Goal: Task Accomplishment & Management: Manage account settings

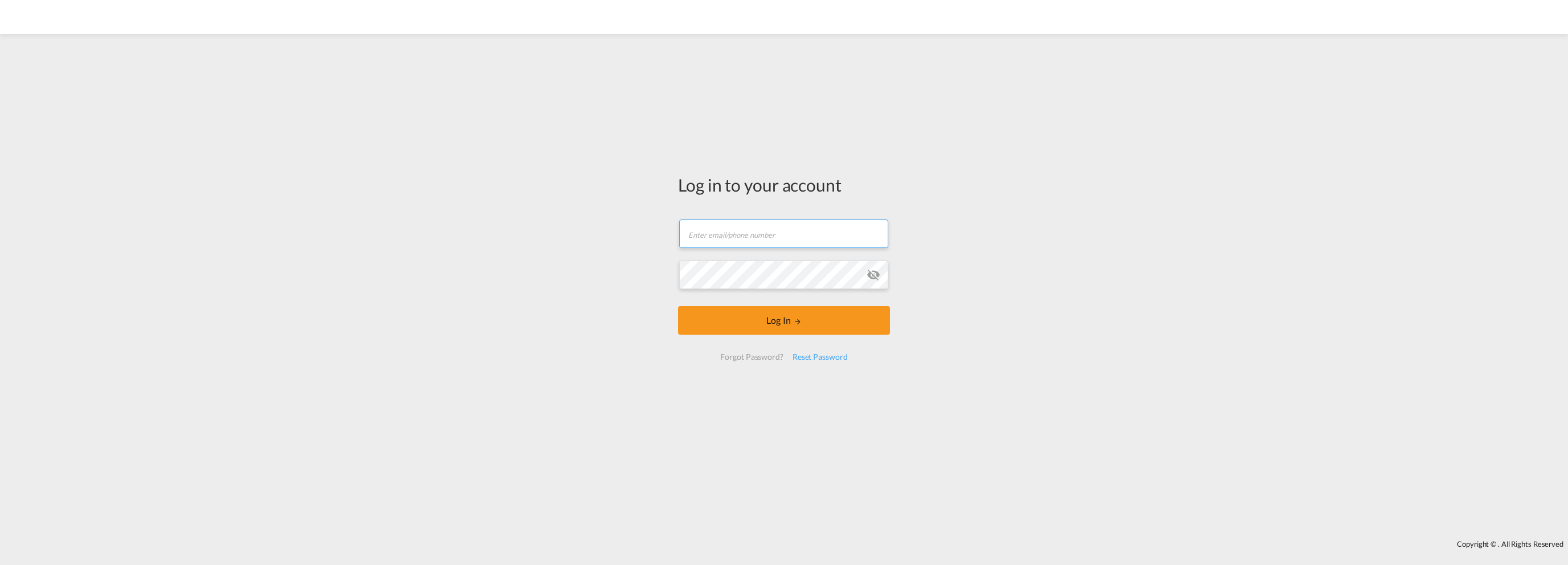
click at [757, 237] on input "text" at bounding box center [784, 234] width 209 height 29
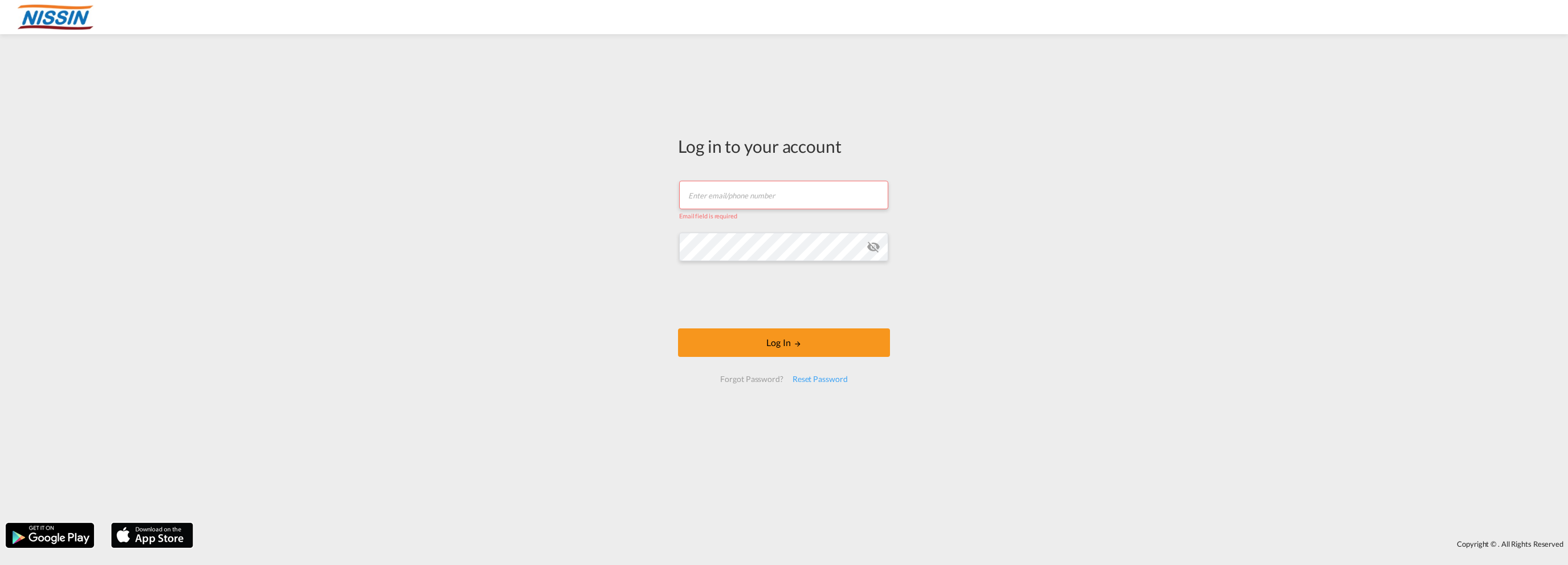
click at [937, 258] on div "Log in to your account Email field is required Password field is required Log I…" at bounding box center [784, 278] width 1568 height 477
click at [734, 189] on input "text" at bounding box center [784, 195] width 209 height 29
type input "[EMAIL_ADDRESS][DOMAIN_NAME]"
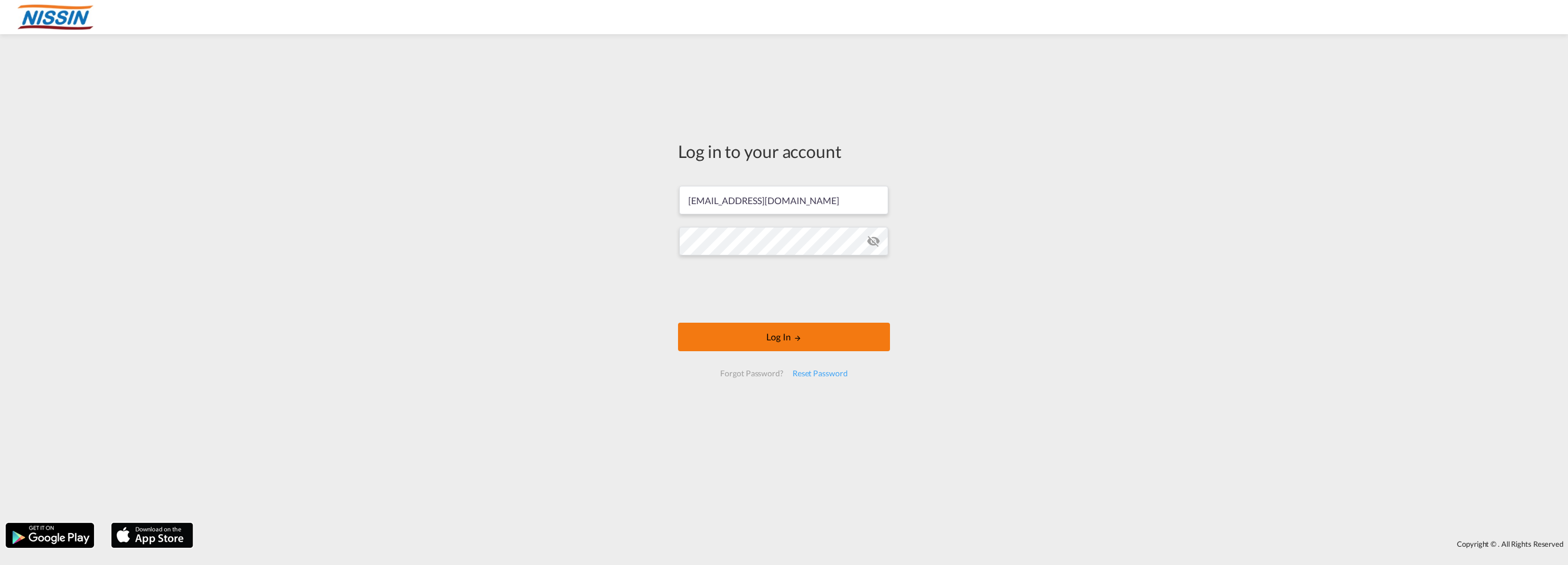
click at [770, 334] on button "Log In" at bounding box center [784, 337] width 212 height 29
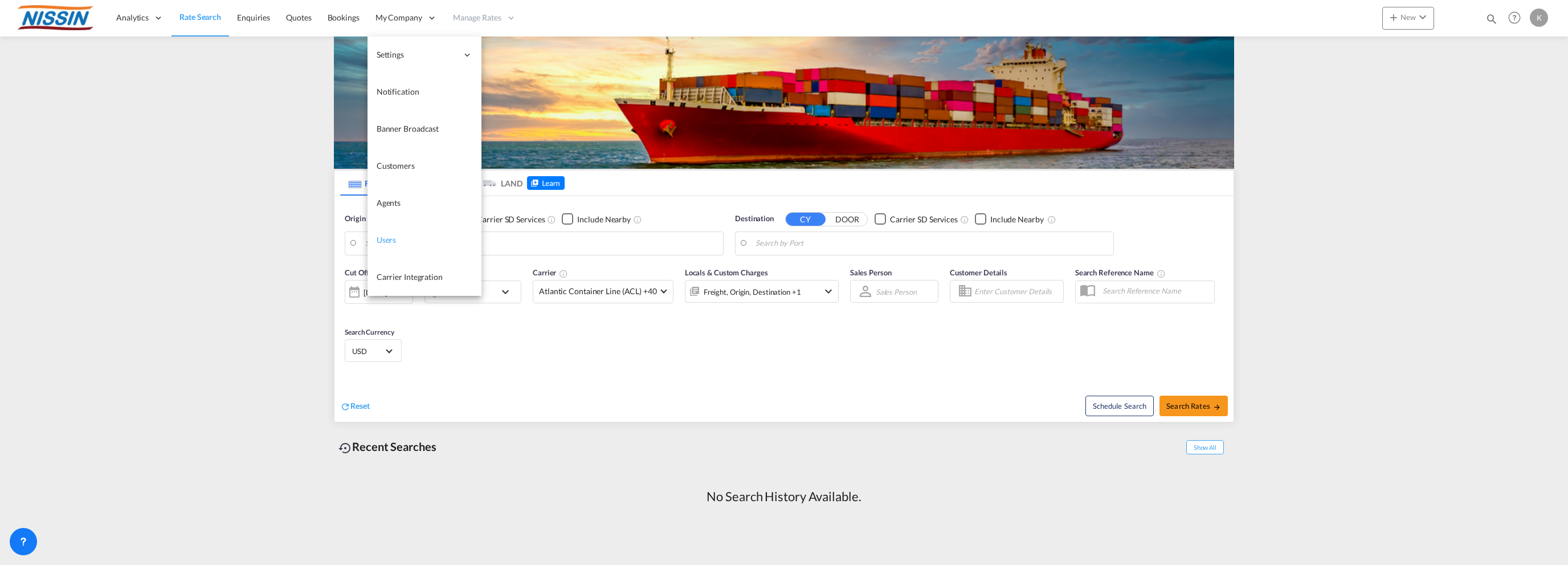
click at [388, 236] on span "Users" at bounding box center [387, 240] width 20 height 10
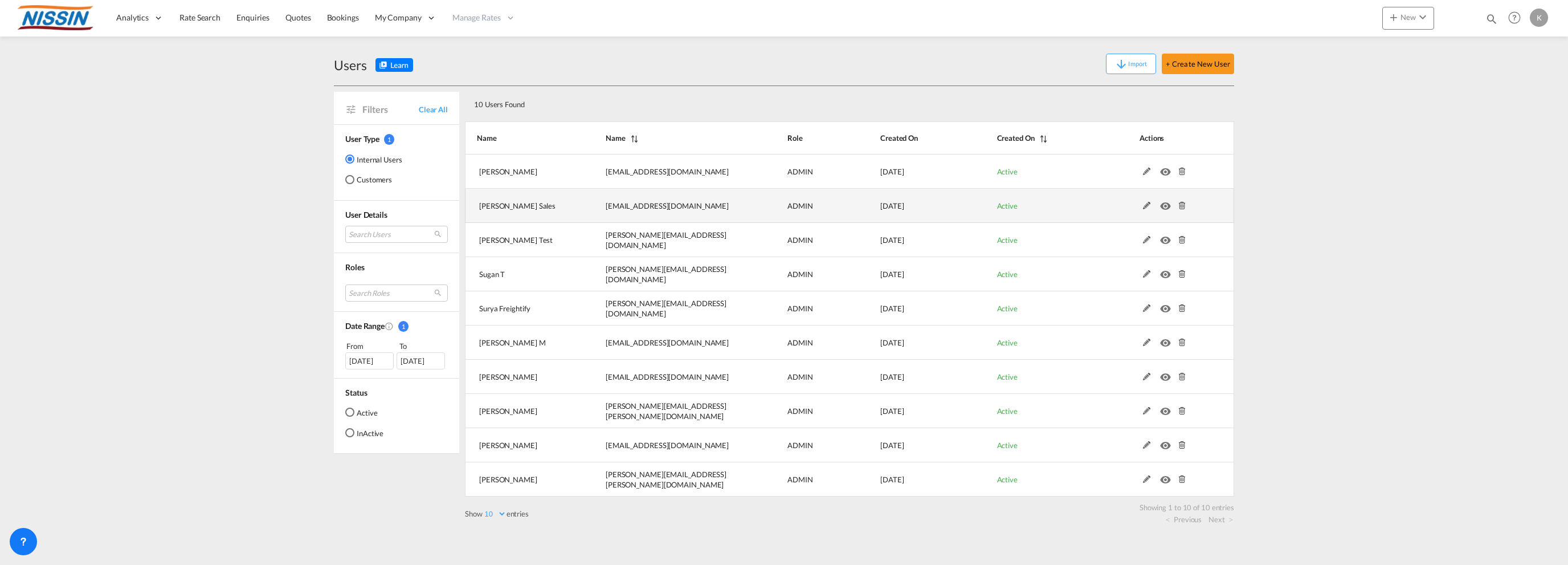
click at [1147, 206] on md-icon at bounding box center [1147, 206] width 15 height 8
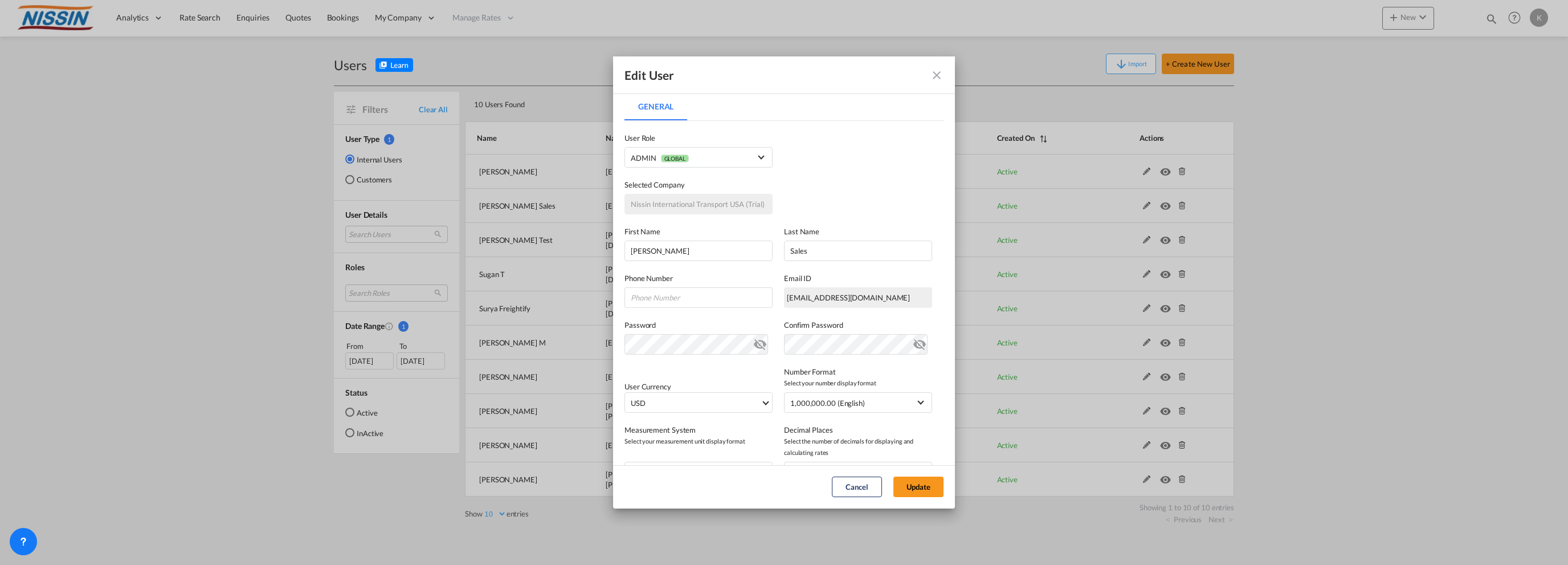
scroll to position [161, 0]
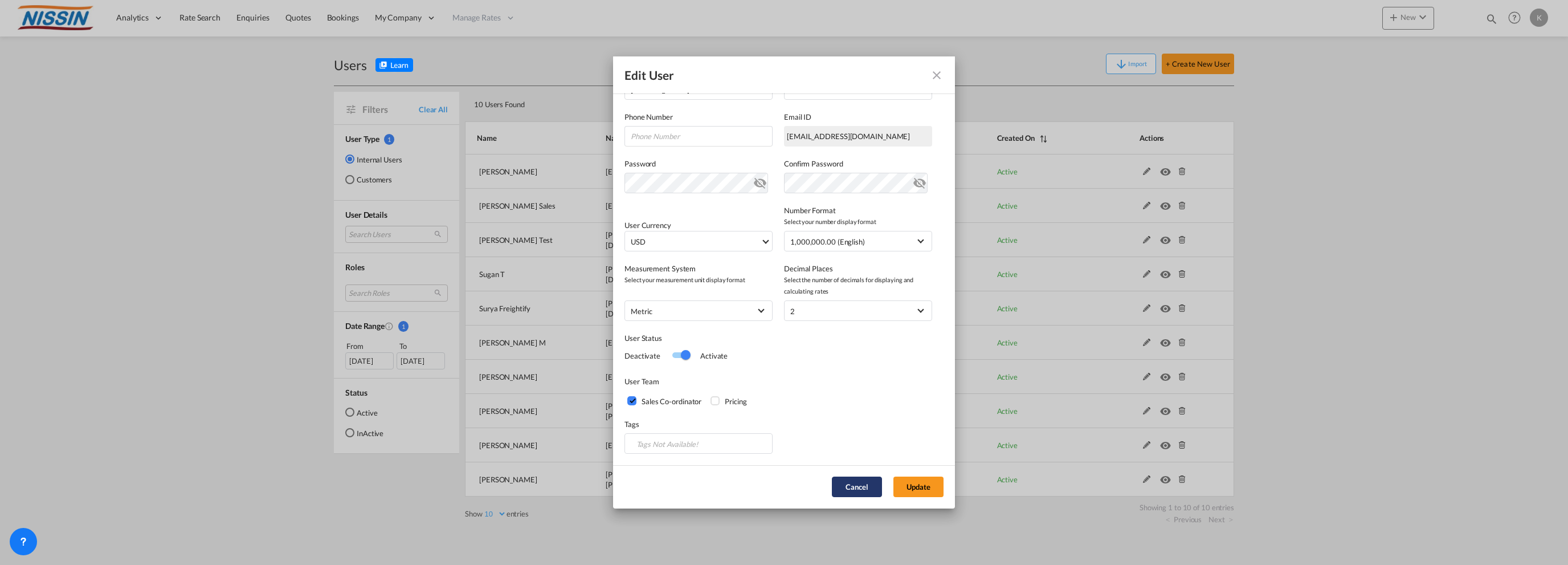
click at [843, 482] on button "Cancel" at bounding box center [857, 486] width 50 height 21
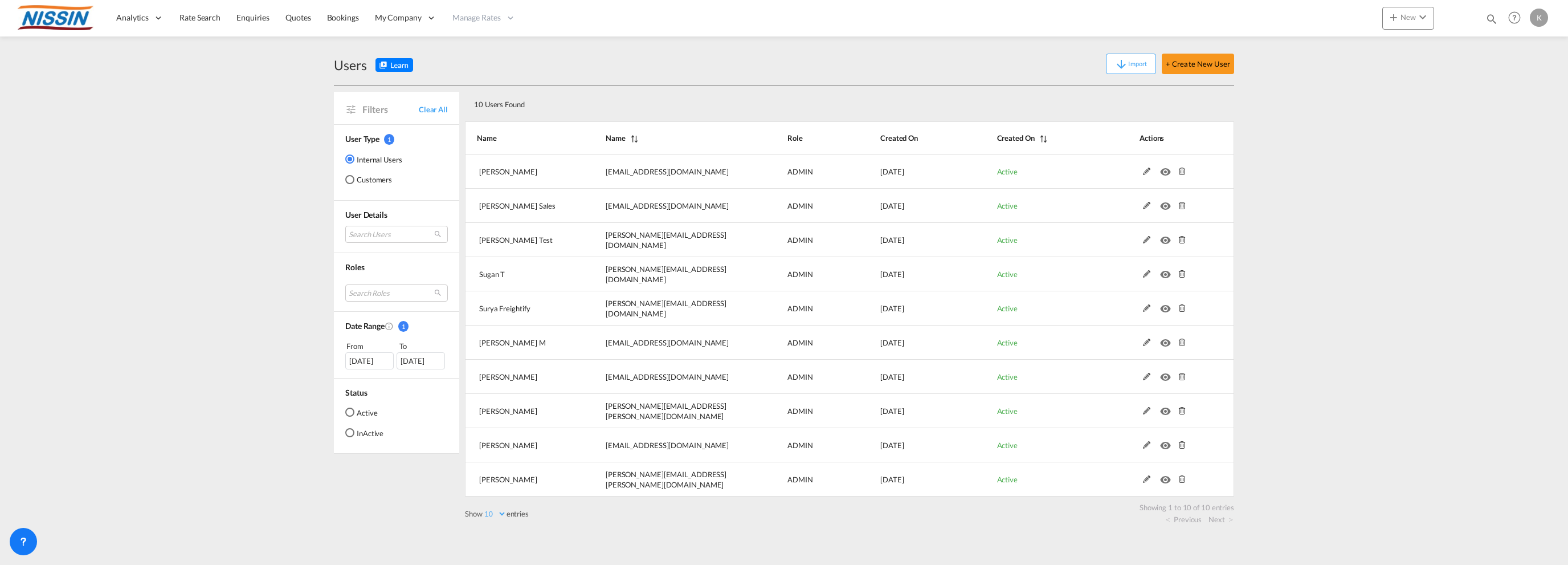
click at [152, 249] on md-content "Analytics Reports Dashboard Rate Search Enquiries Quotes Bookings" at bounding box center [784, 282] width 1568 height 565
click at [205, 13] on span "Rate Search" at bounding box center [200, 18] width 41 height 10
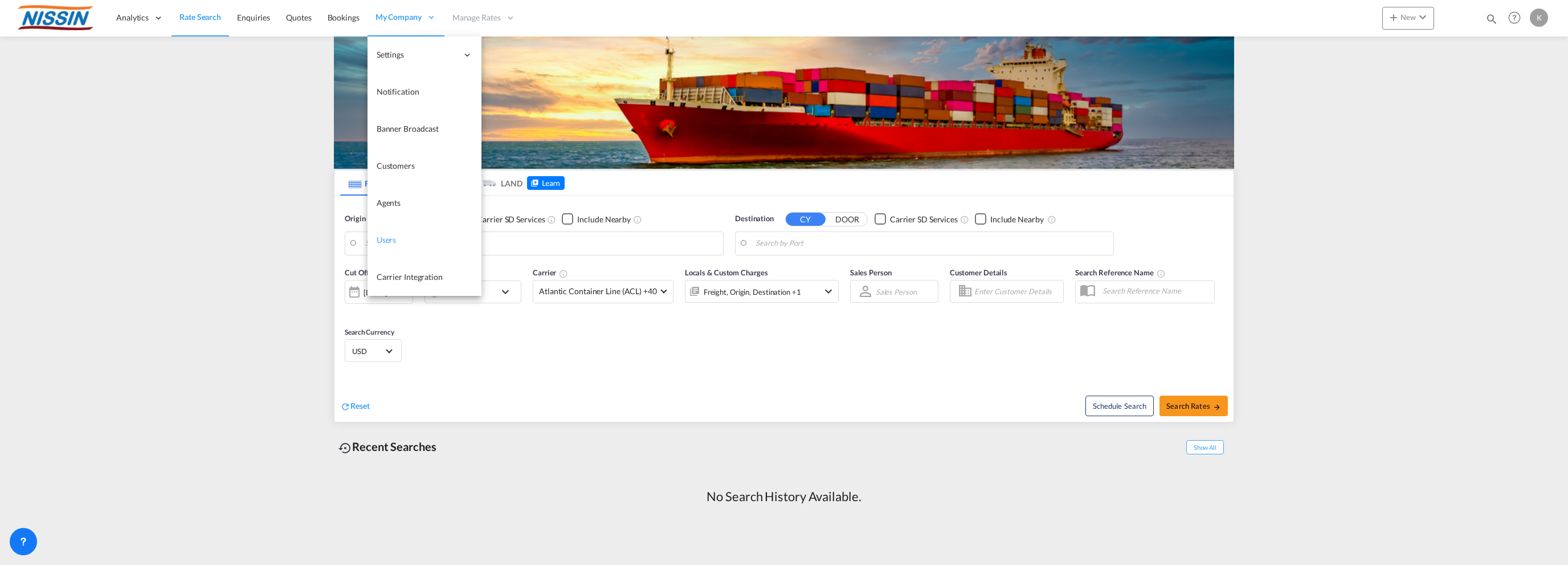
click at [380, 236] on span "Users" at bounding box center [387, 240] width 20 height 10
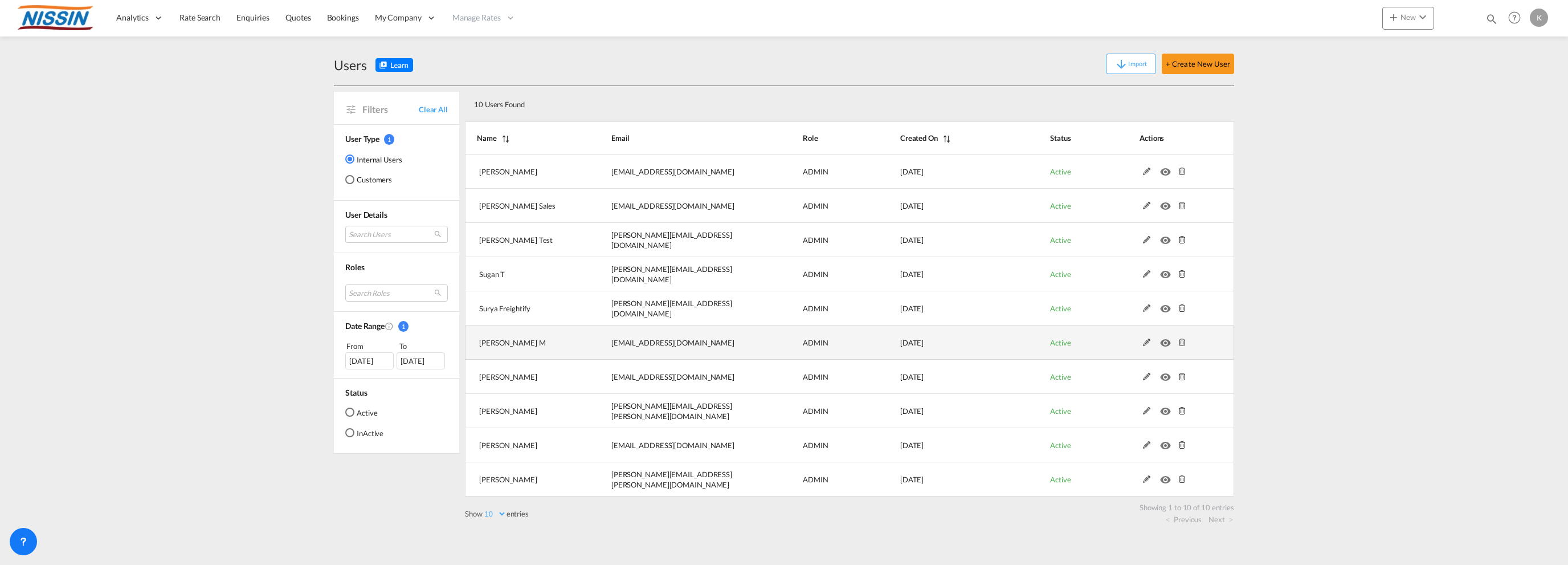
click at [1147, 342] on md-icon at bounding box center [1147, 342] width 15 height 8
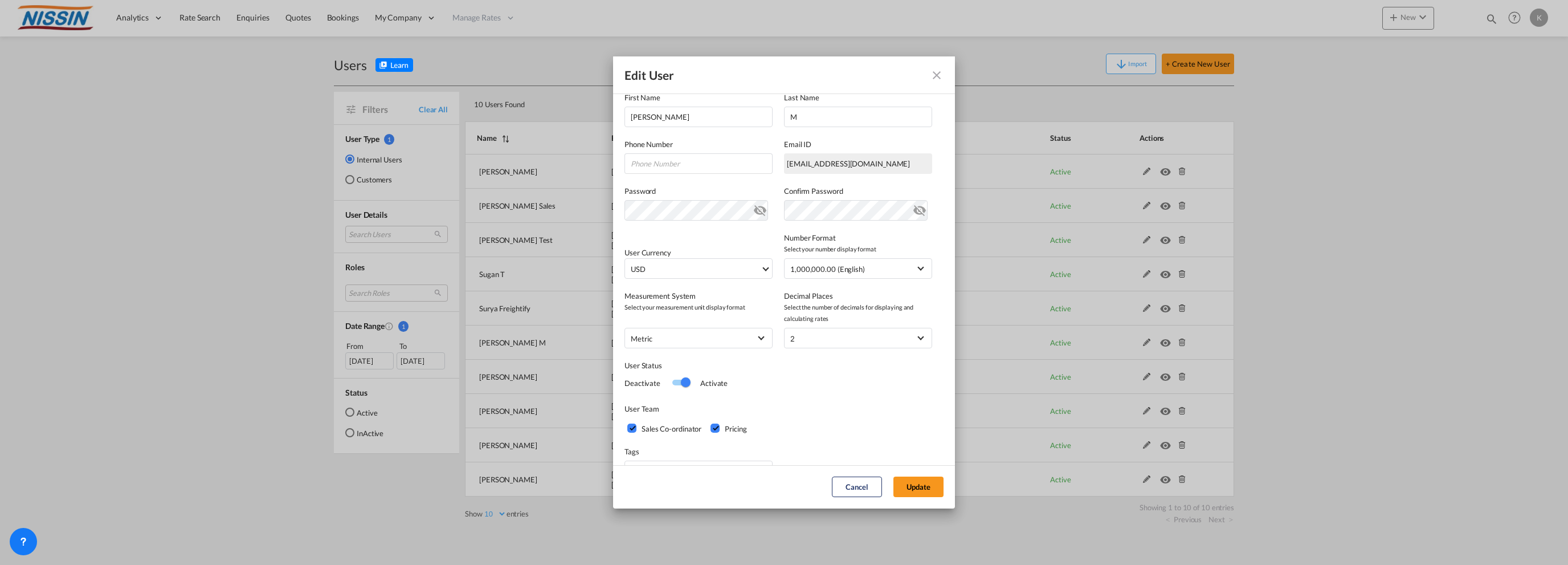
scroll to position [161, 0]
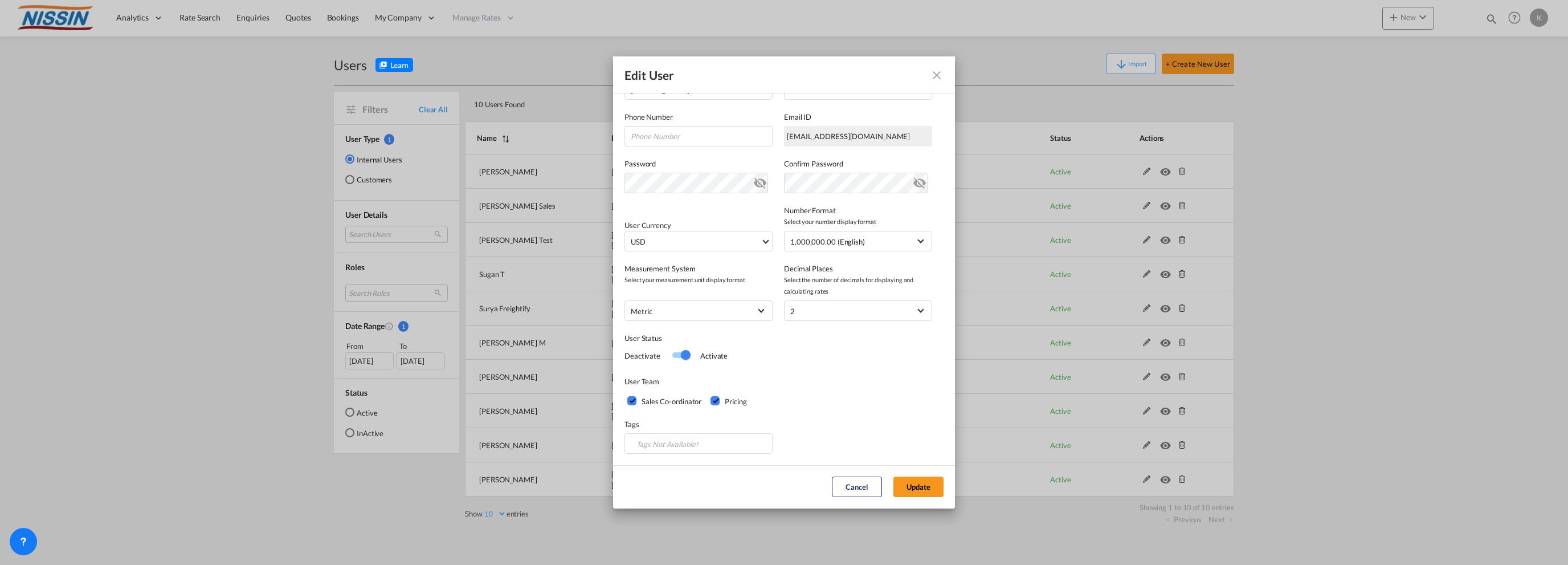
click at [636, 399] on div "Sales Co-ordinator" at bounding box center [633, 402] width 11 height 11
click at [916, 484] on button "Update" at bounding box center [919, 486] width 50 height 21
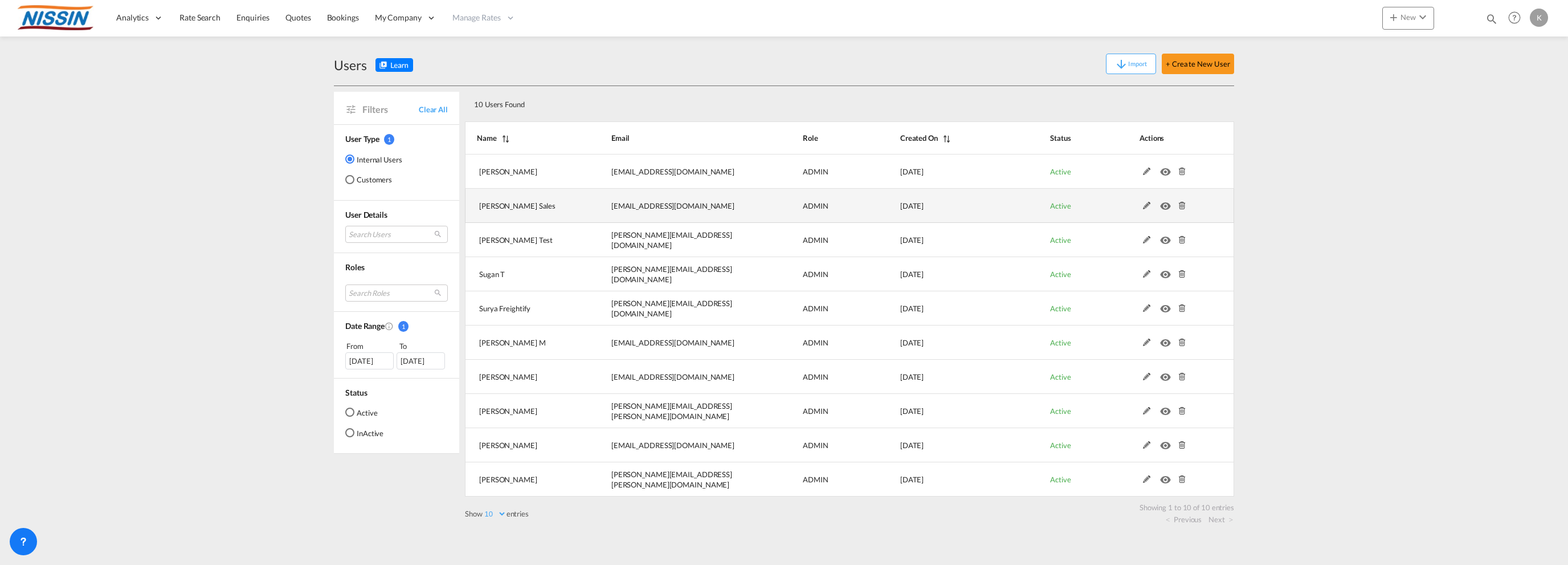
click at [1146, 204] on md-icon at bounding box center [1147, 206] width 15 height 8
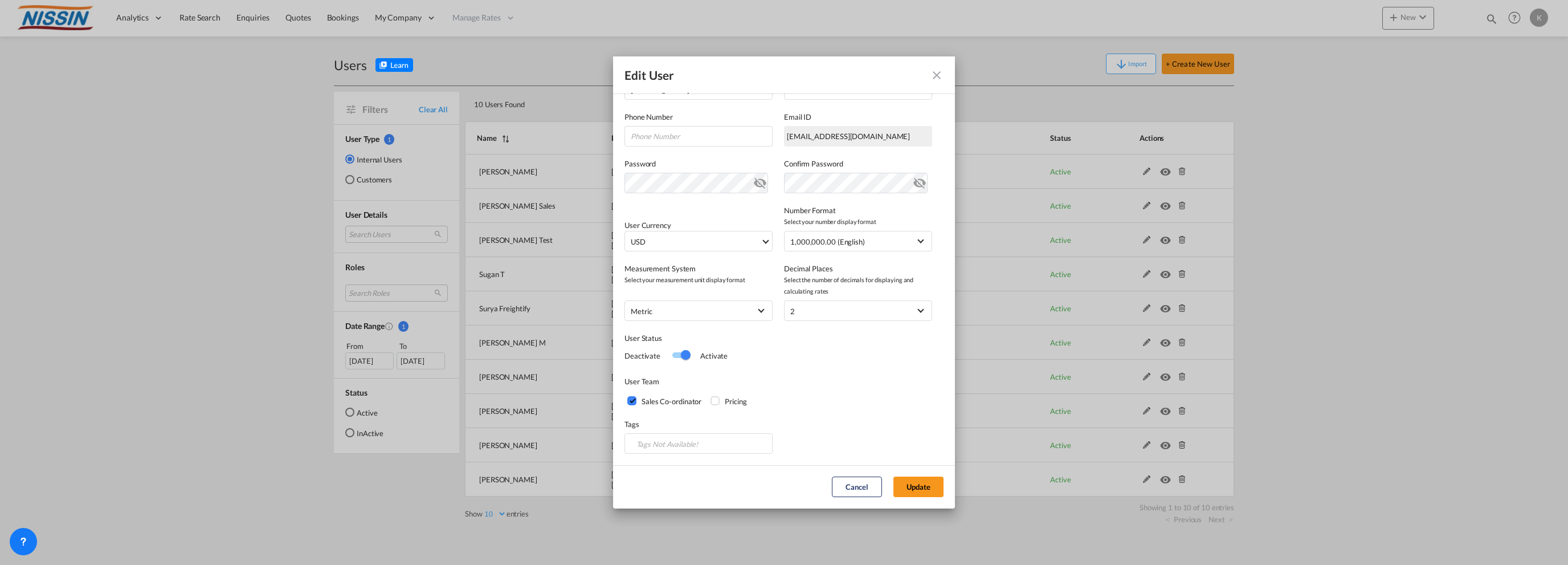
scroll to position [0, 0]
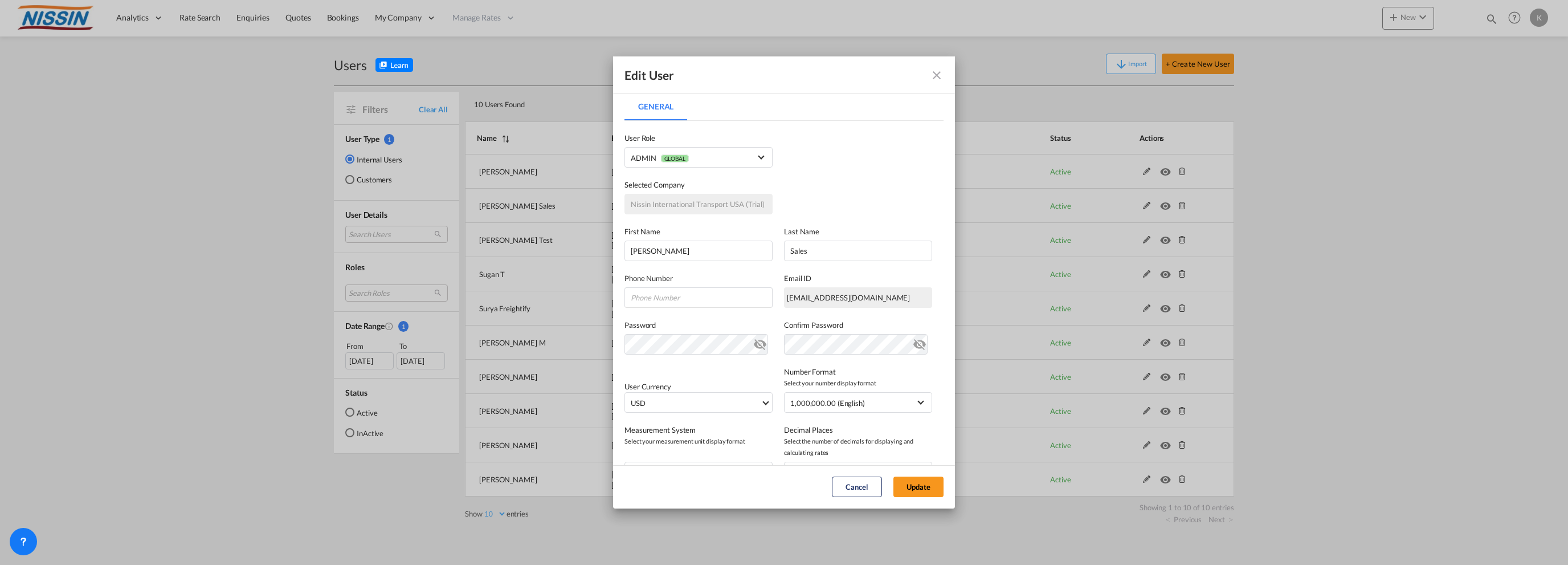
click at [373, 494] on div "Edit User General General User Type Internal Internal Customer User Role ADMIN …" at bounding box center [784, 282] width 1568 height 565
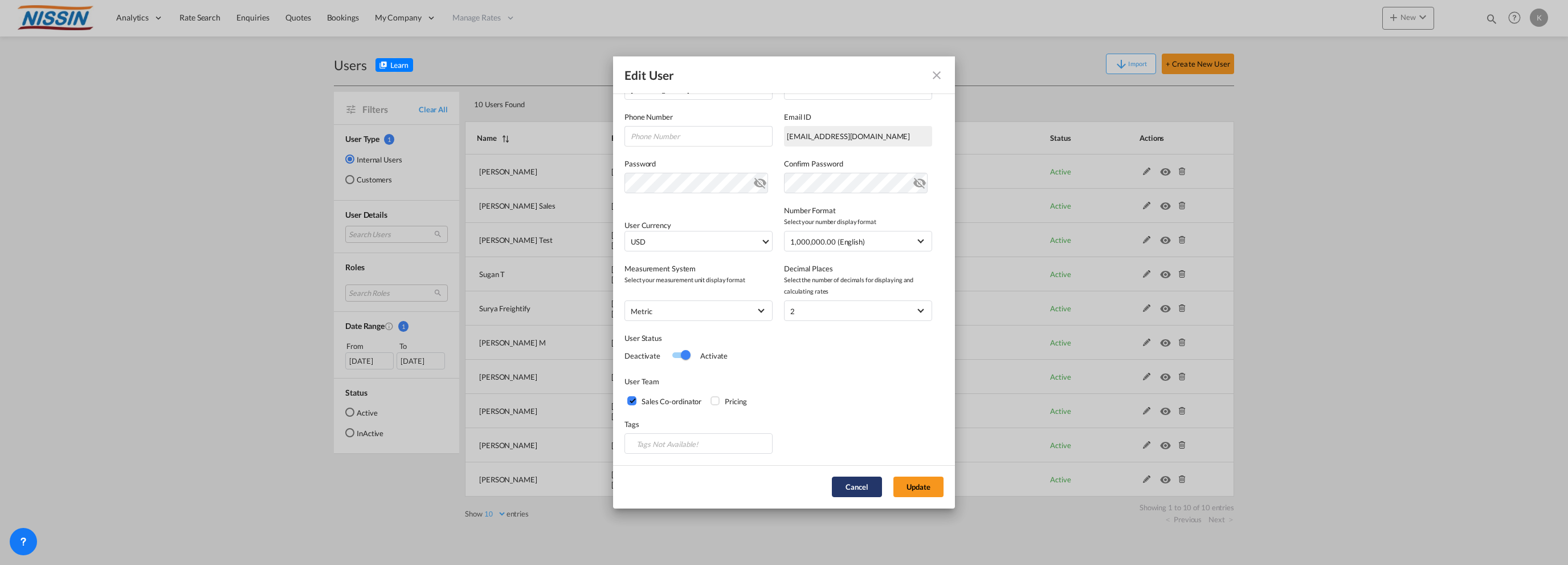
click at [855, 486] on button "Cancel" at bounding box center [857, 486] width 50 height 21
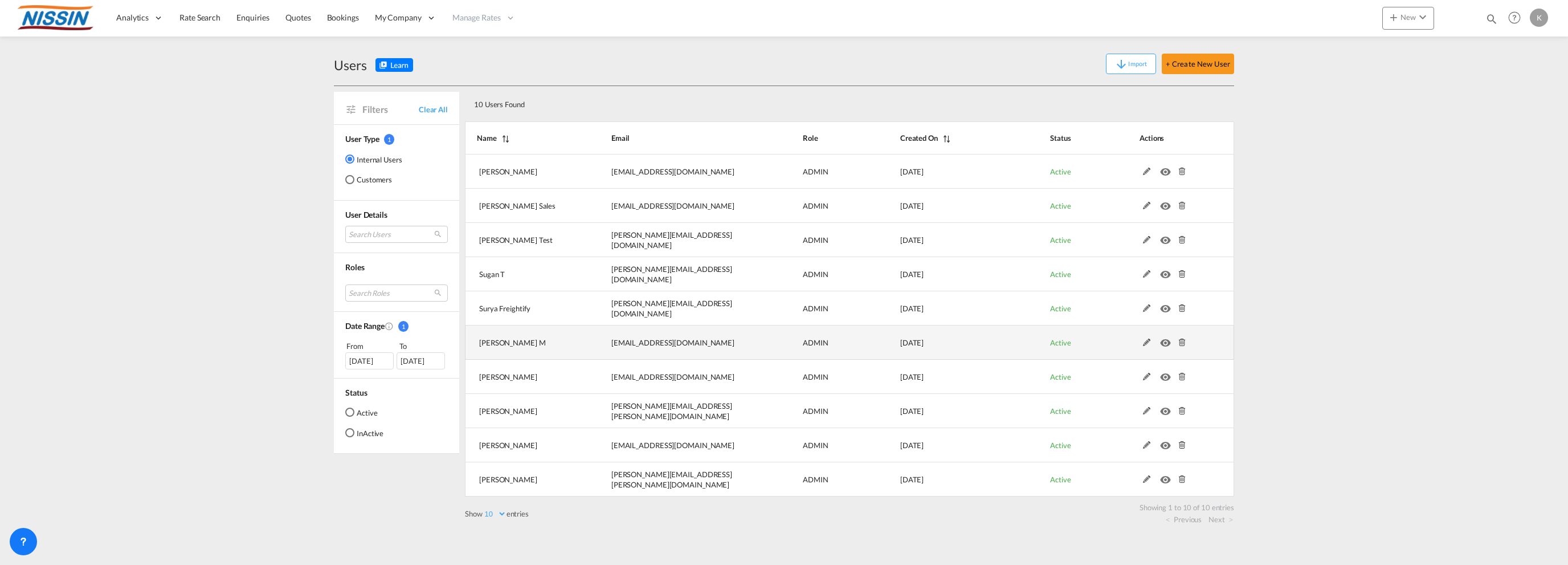
click at [1146, 339] on md-icon at bounding box center [1147, 342] width 15 height 8
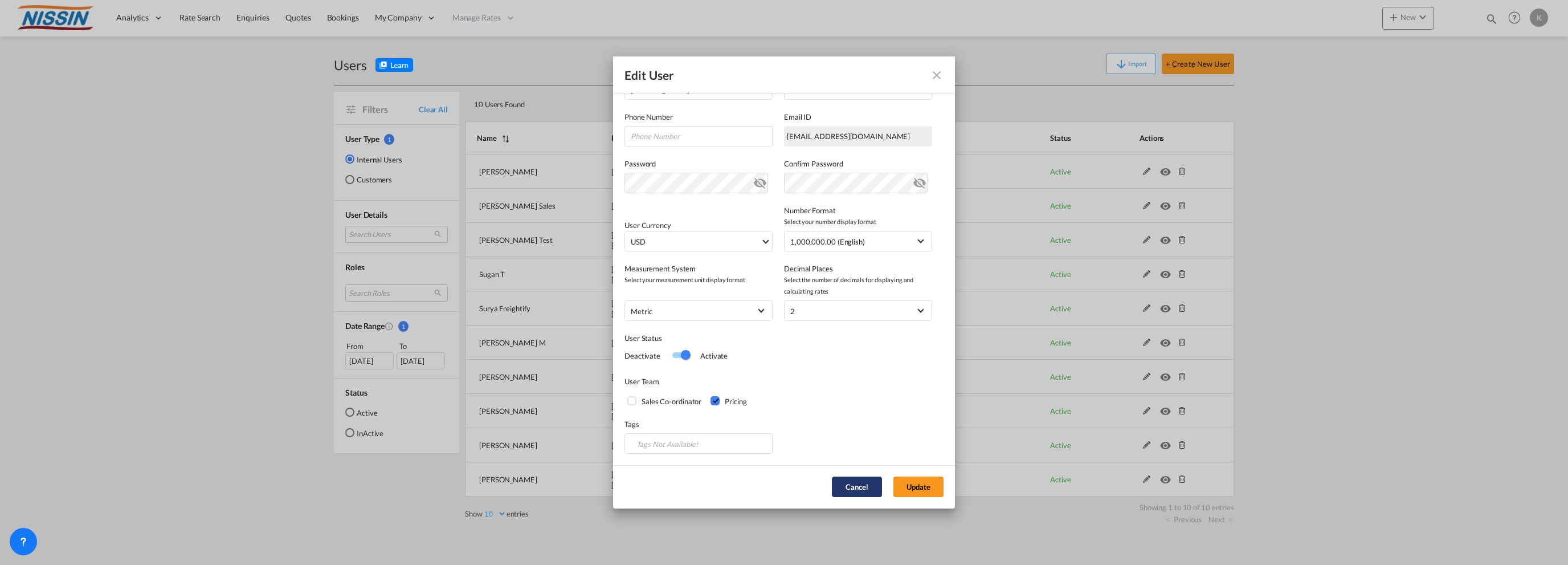
click at [848, 488] on button "Cancel" at bounding box center [857, 486] width 50 height 21
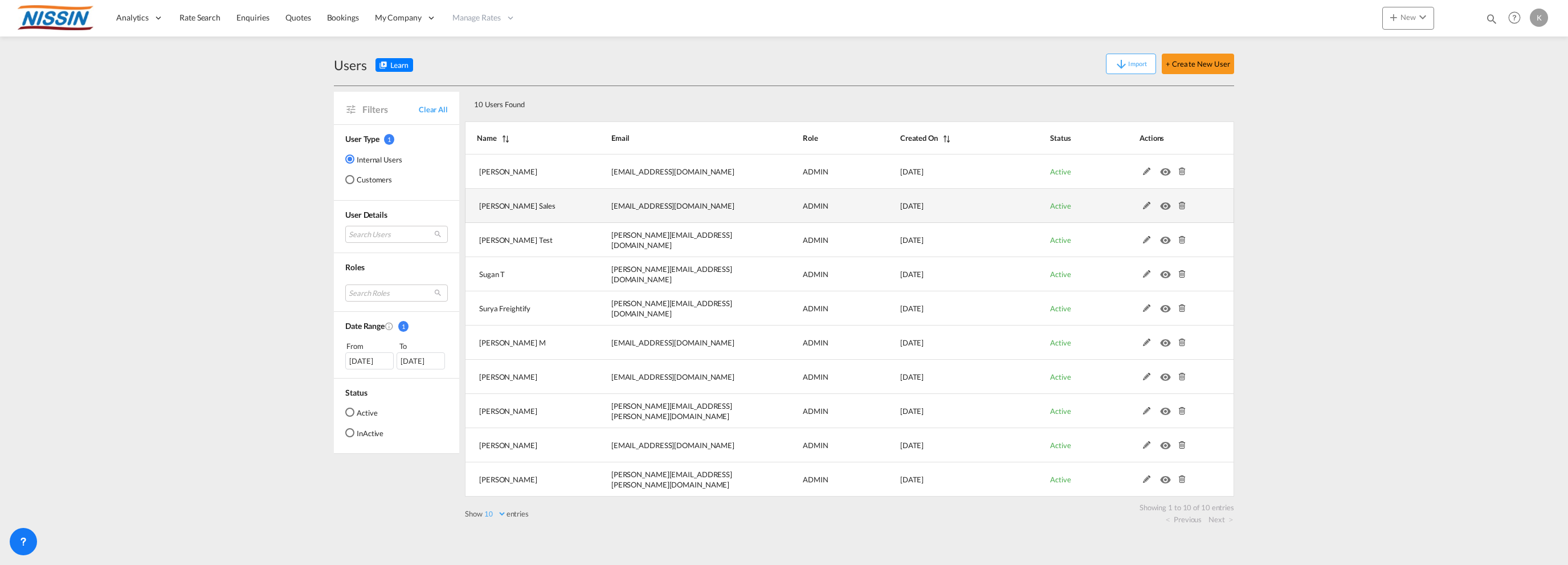
click at [1147, 202] on md-icon at bounding box center [1147, 206] width 15 height 8
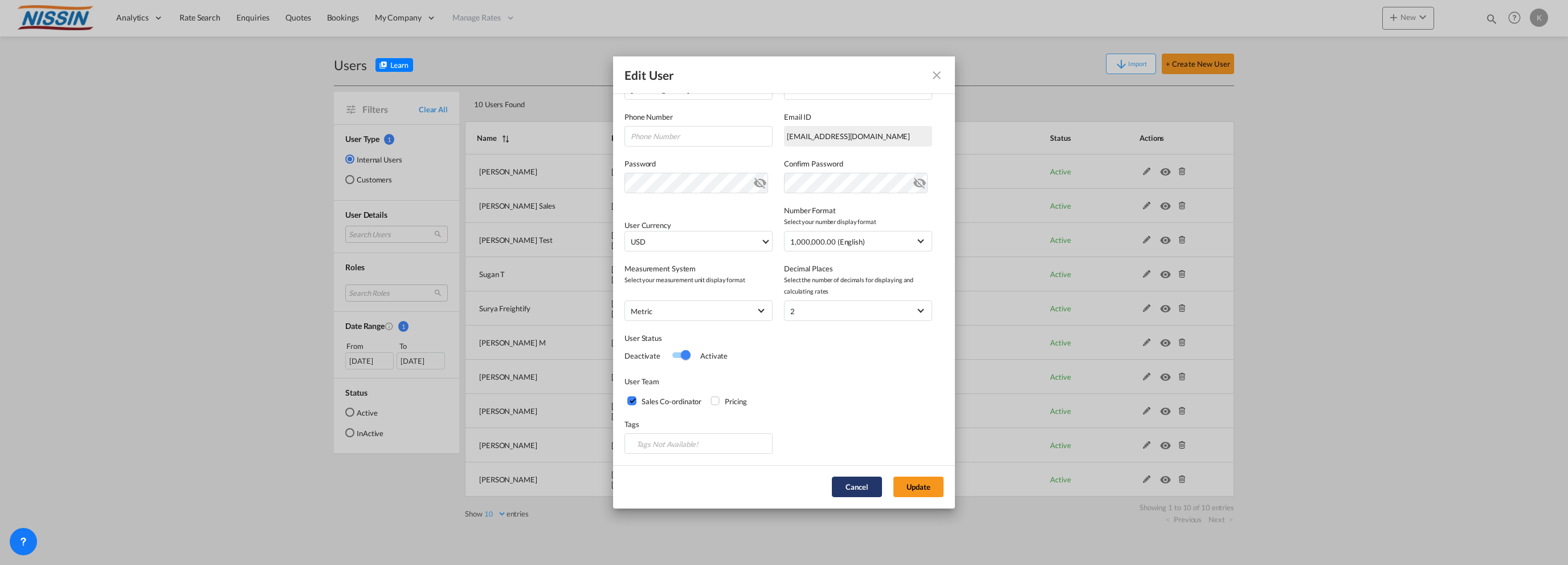
click at [841, 481] on button "Cancel" at bounding box center [857, 486] width 50 height 21
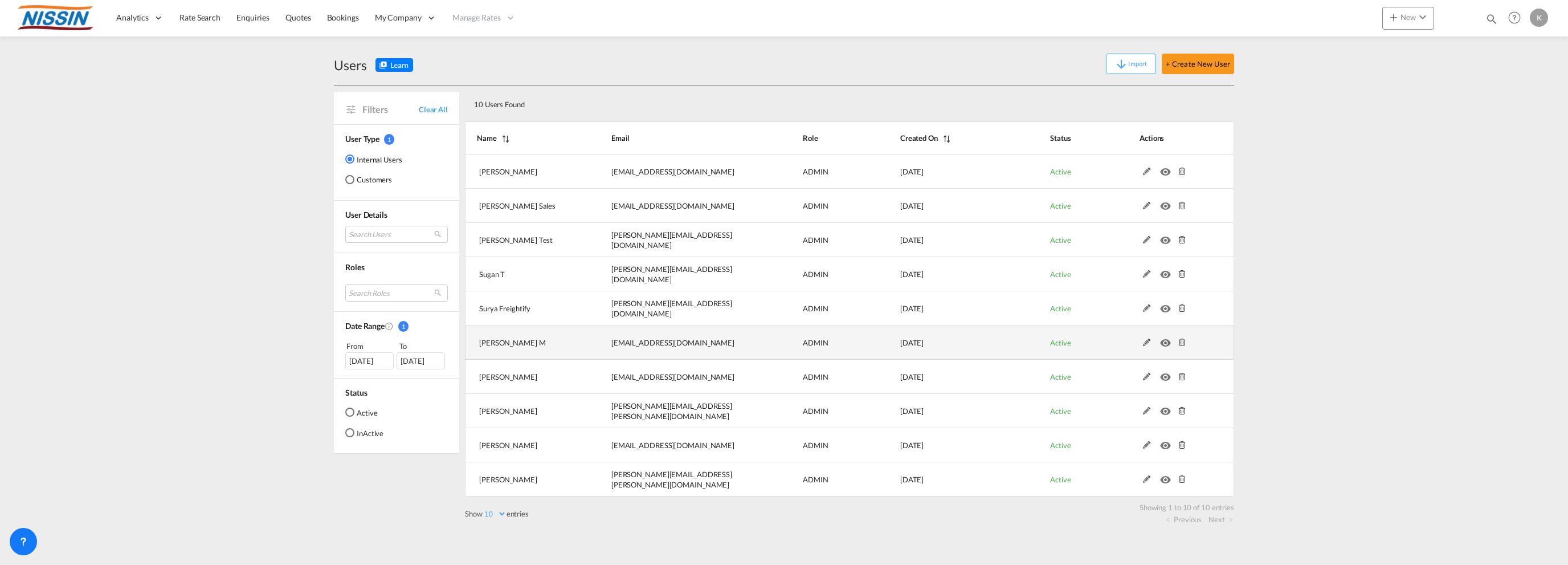
click at [1146, 344] on md-icon at bounding box center [1147, 342] width 15 height 8
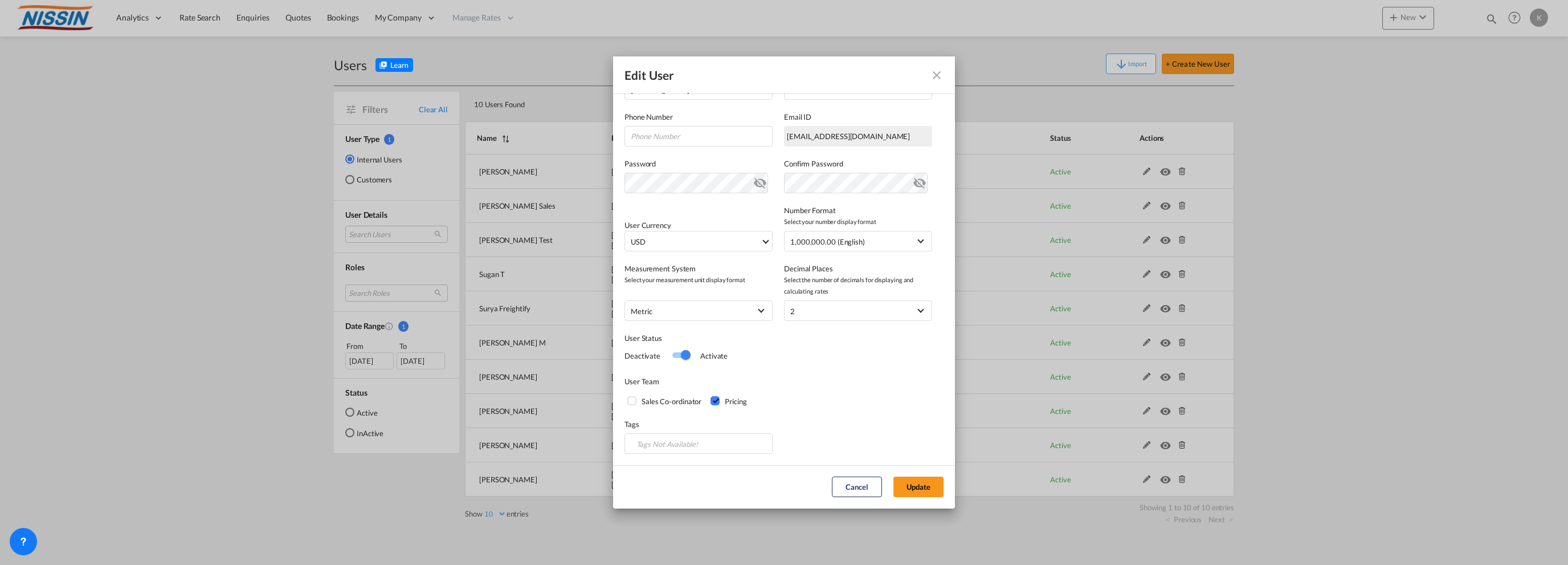
drag, startPoint x: 842, startPoint y: 483, endPoint x: 759, endPoint y: 462, distance: 85.6
click at [840, 482] on button "Cancel" at bounding box center [857, 486] width 50 height 21
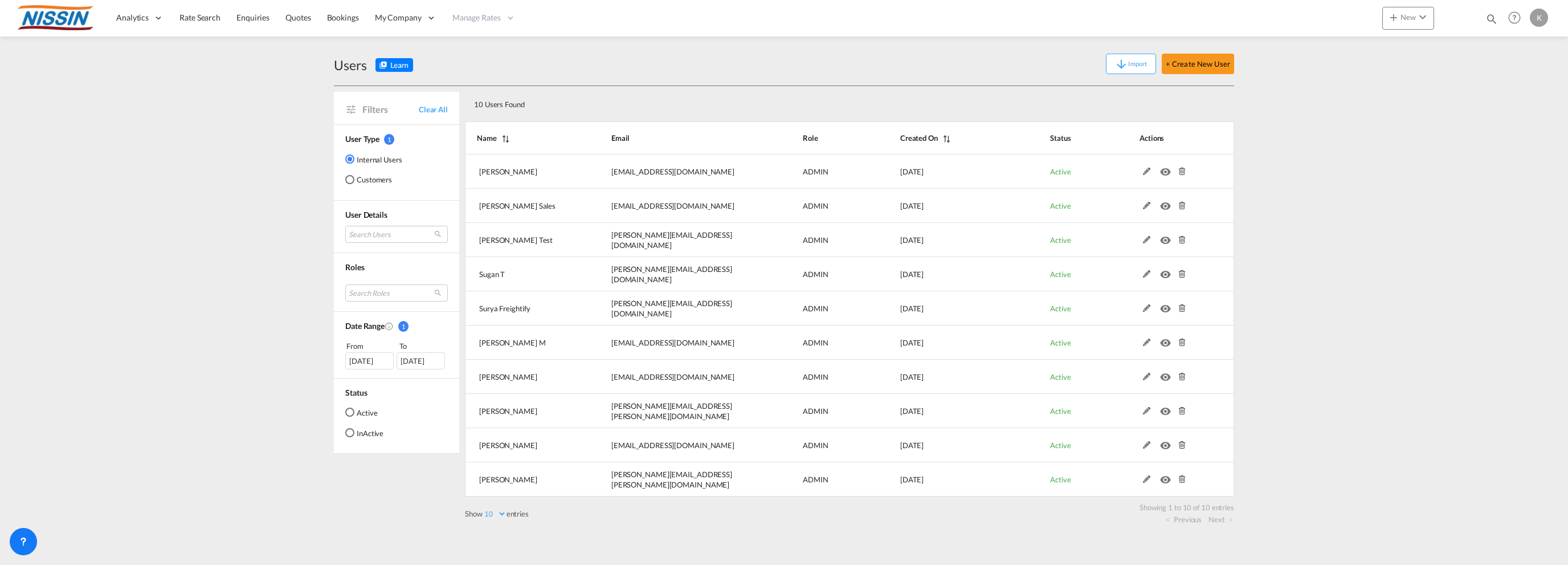
click at [299, 256] on md-content "Analytics Reports Dashboard Rate Search Enquiries Quotes Bookings" at bounding box center [784, 282] width 1568 height 565
click at [247, 16] on span "Enquiries" at bounding box center [252, 18] width 33 height 10
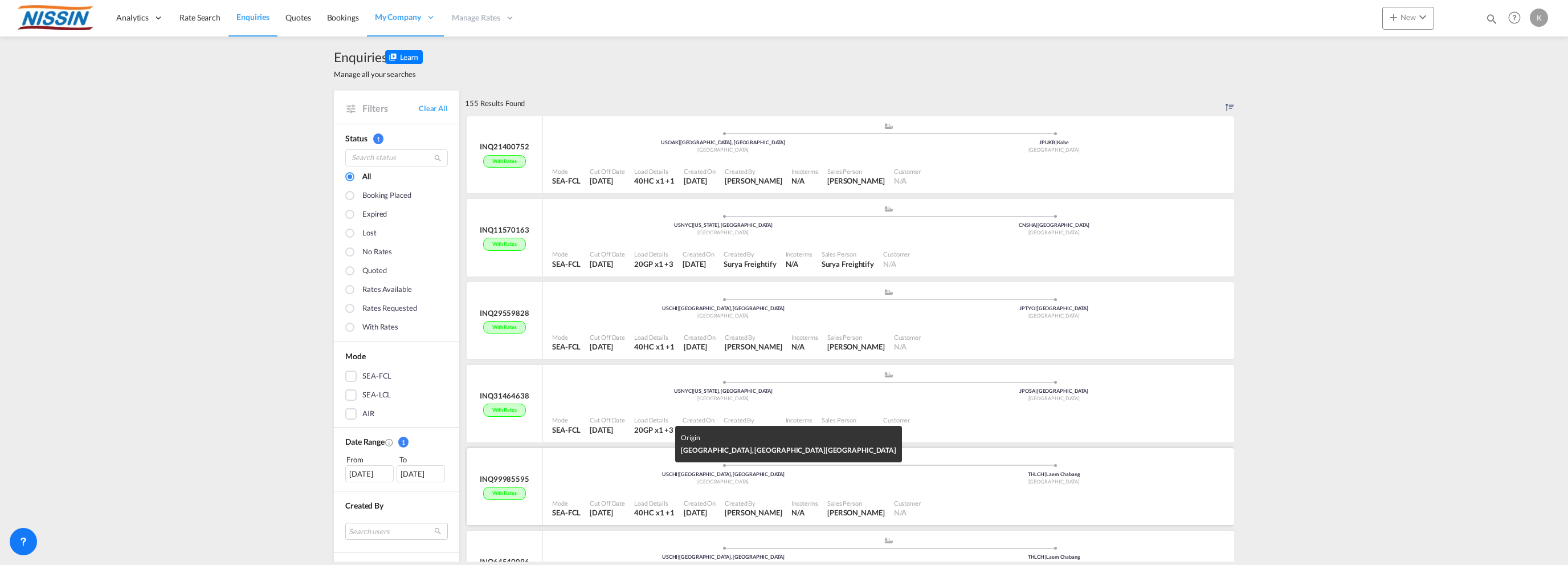
click at [632, 471] on div "USCHI | [GEOGRAPHIC_DATA], [GEOGRAPHIC_DATA]" at bounding box center [724, 474] width 331 height 8
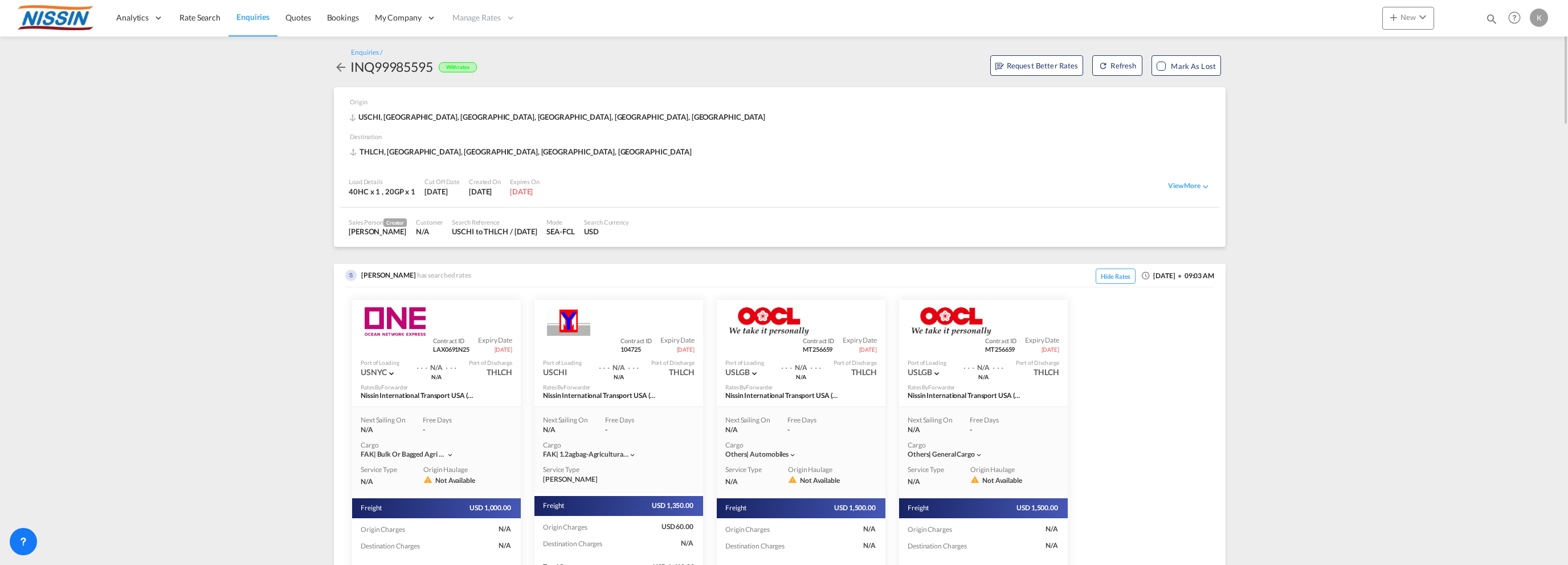
click at [695, 305] on div "[PERSON_NAME] Line" at bounding box center [619, 318] width 169 height 36
drag, startPoint x: 876, startPoint y: 306, endPoint x: 1131, endPoint y: 408, distance: 274.6
click at [876, 306] on div "OOCL" at bounding box center [801, 318] width 169 height 36
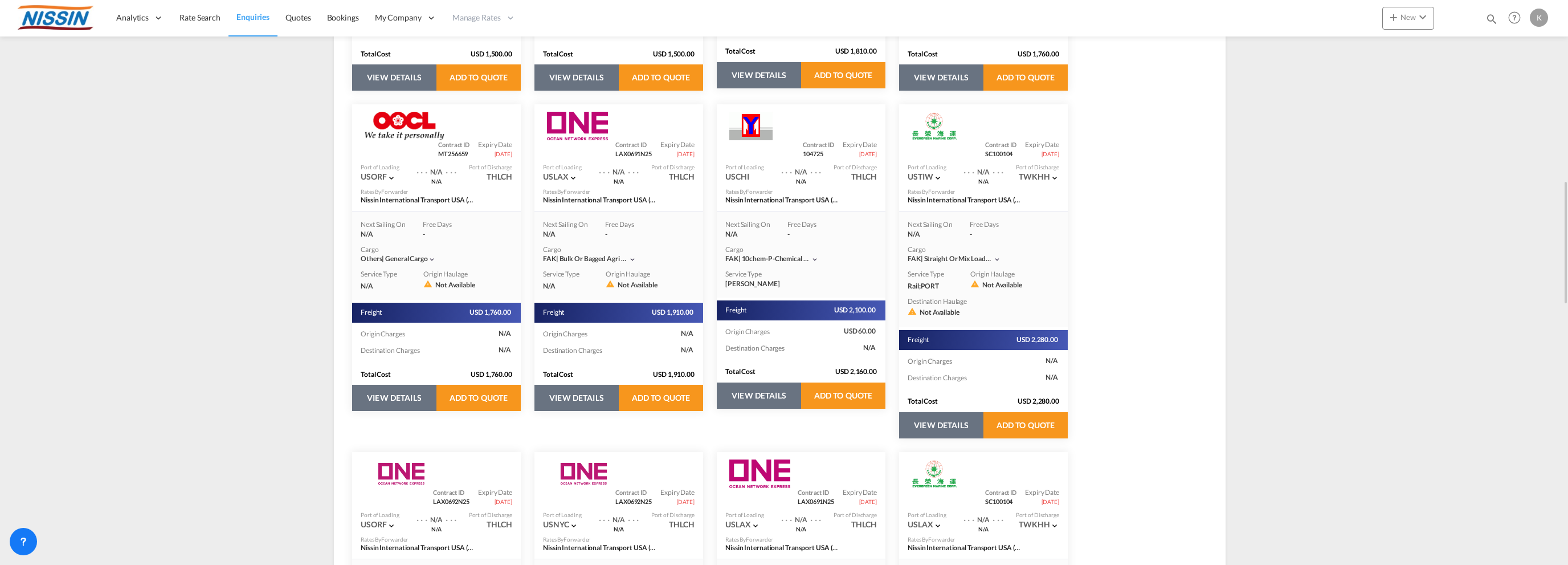
scroll to position [837, 0]
click at [1057, 454] on div "Evergreen Line" at bounding box center [984, 469] width 169 height 36
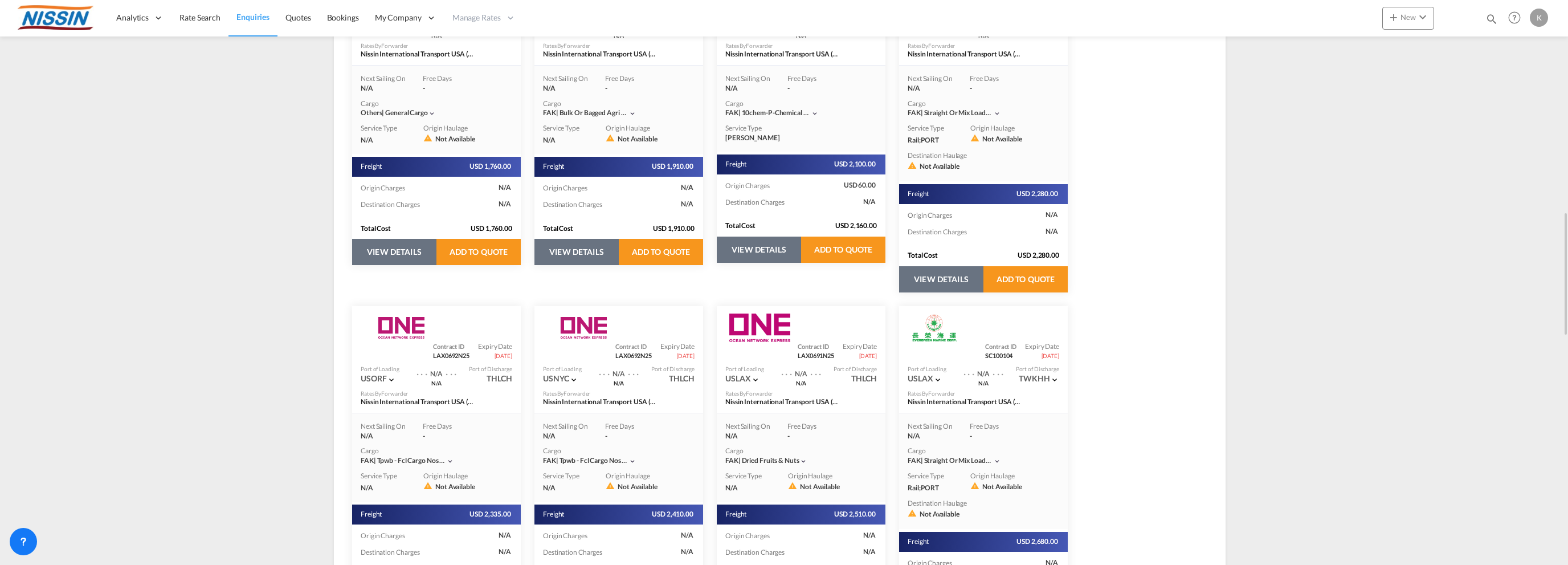
scroll to position [981, 0]
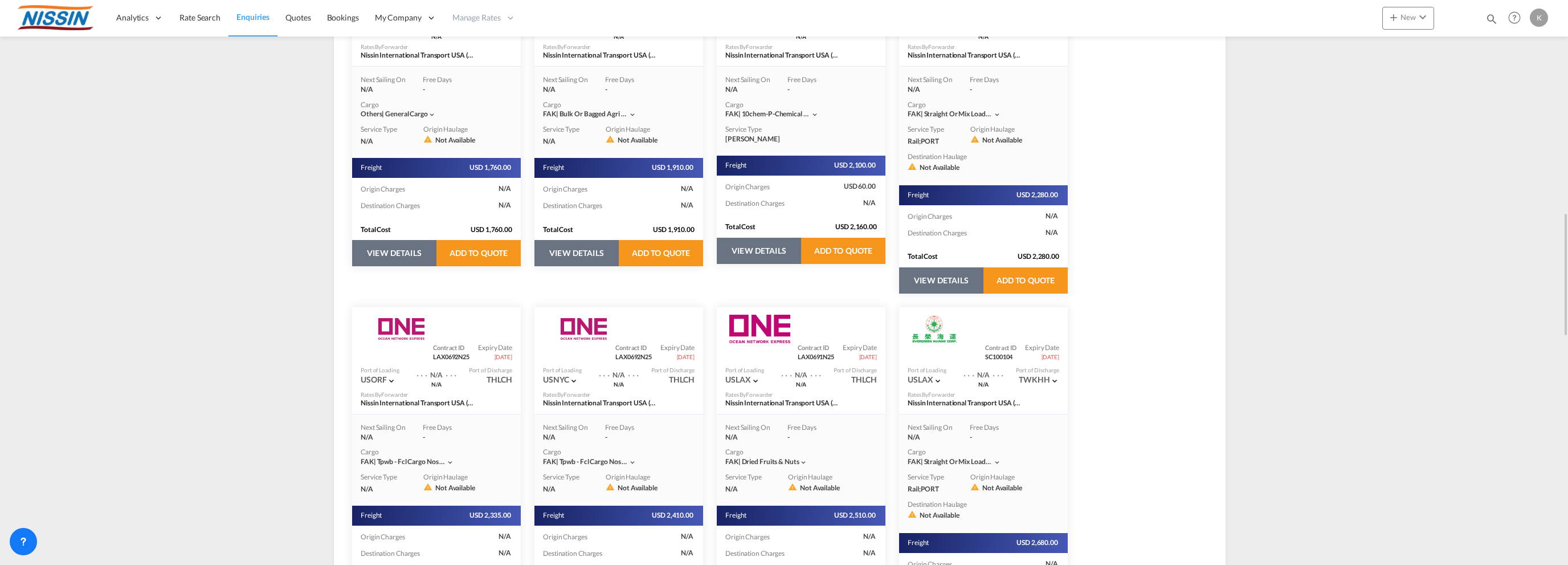
click at [1530, 14] on div "K" at bounding box center [1539, 18] width 18 height 18
click at [266, 141] on md-backdrop at bounding box center [784, 282] width 1568 height 565
click at [1536, 18] on div "K" at bounding box center [1539, 18] width 18 height 18
click at [1509, 87] on button "Logout" at bounding box center [1526, 87] width 74 height 22
